Goal: Navigation & Orientation: Find specific page/section

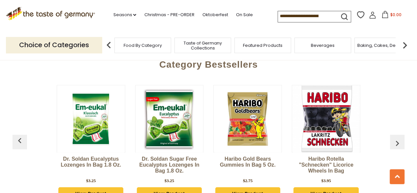
scroll to position [1740, 0]
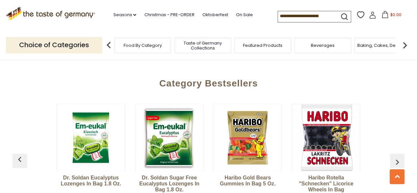
click at [397, 156] on img "button" at bounding box center [397, 161] width 11 height 11
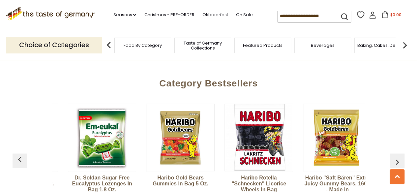
scroll to position [0, 78]
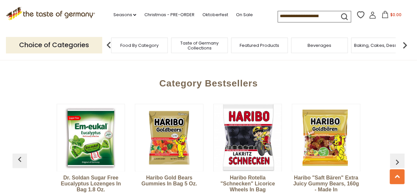
click at [203, 49] on span "Taste of Germany Collections" at bounding box center [199, 46] width 53 height 10
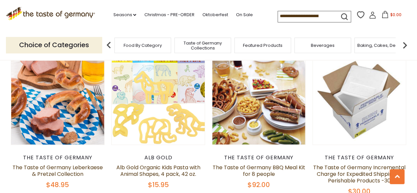
scroll to position [409, 0]
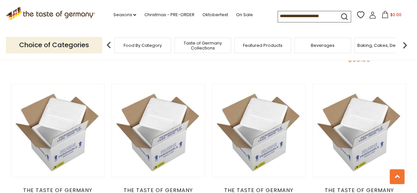
drag, startPoint x: 418, startPoint y: 14, endPoint x: 421, endPoint y: 61, distance: 47.9
